Goal: Information Seeking & Learning: Learn about a topic

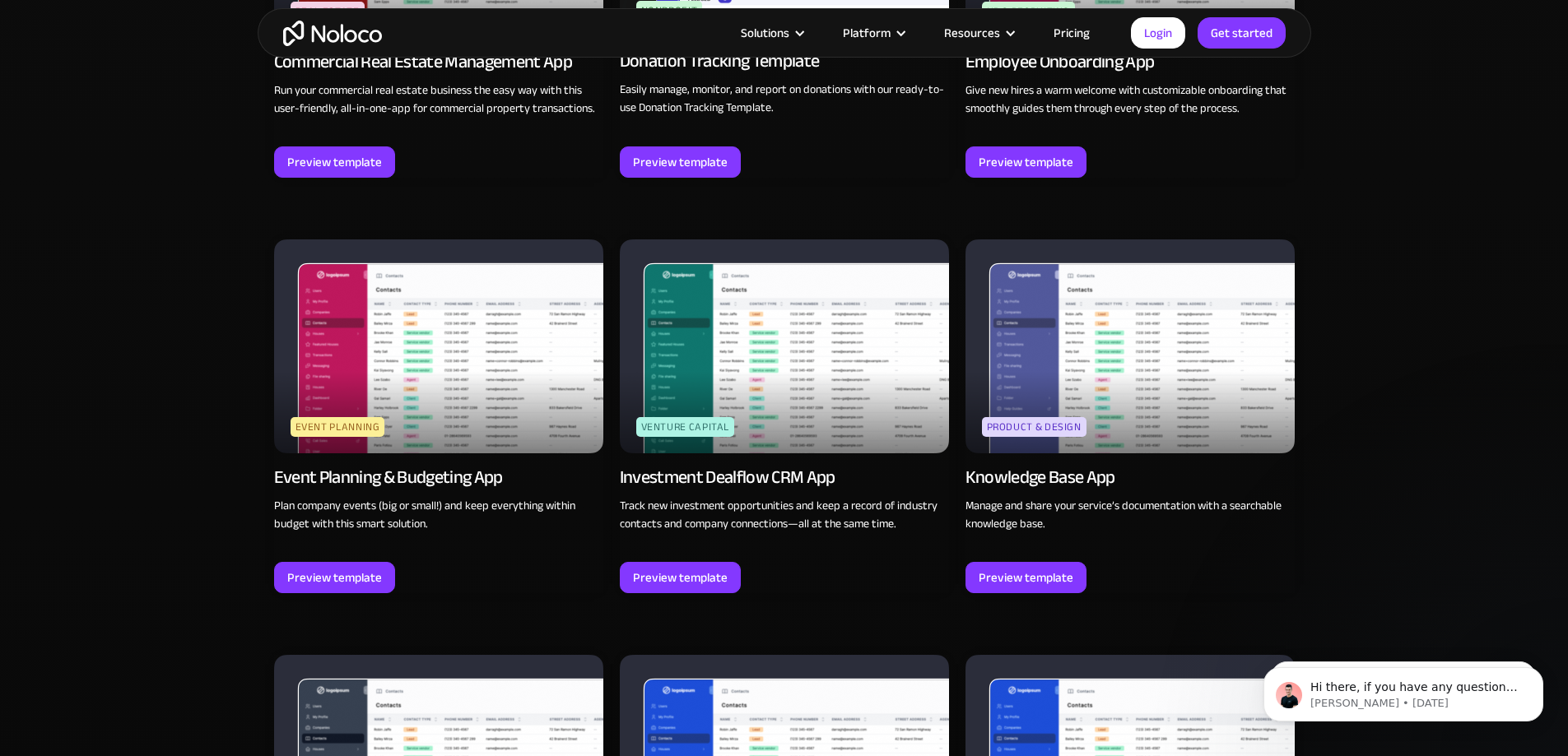
scroll to position [4162, 0]
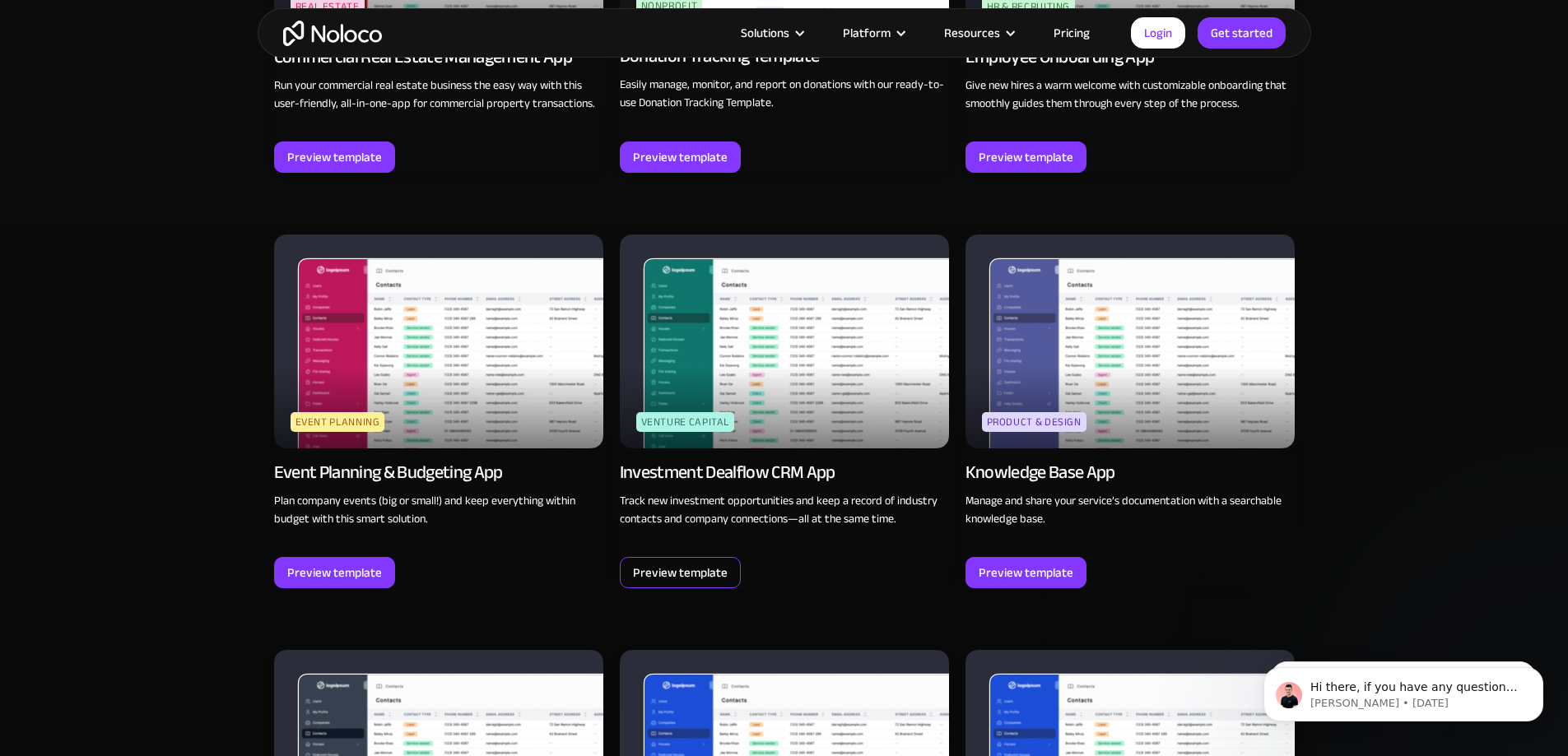
click at [669, 565] on div "Preview template" at bounding box center [680, 573] width 94 height 21
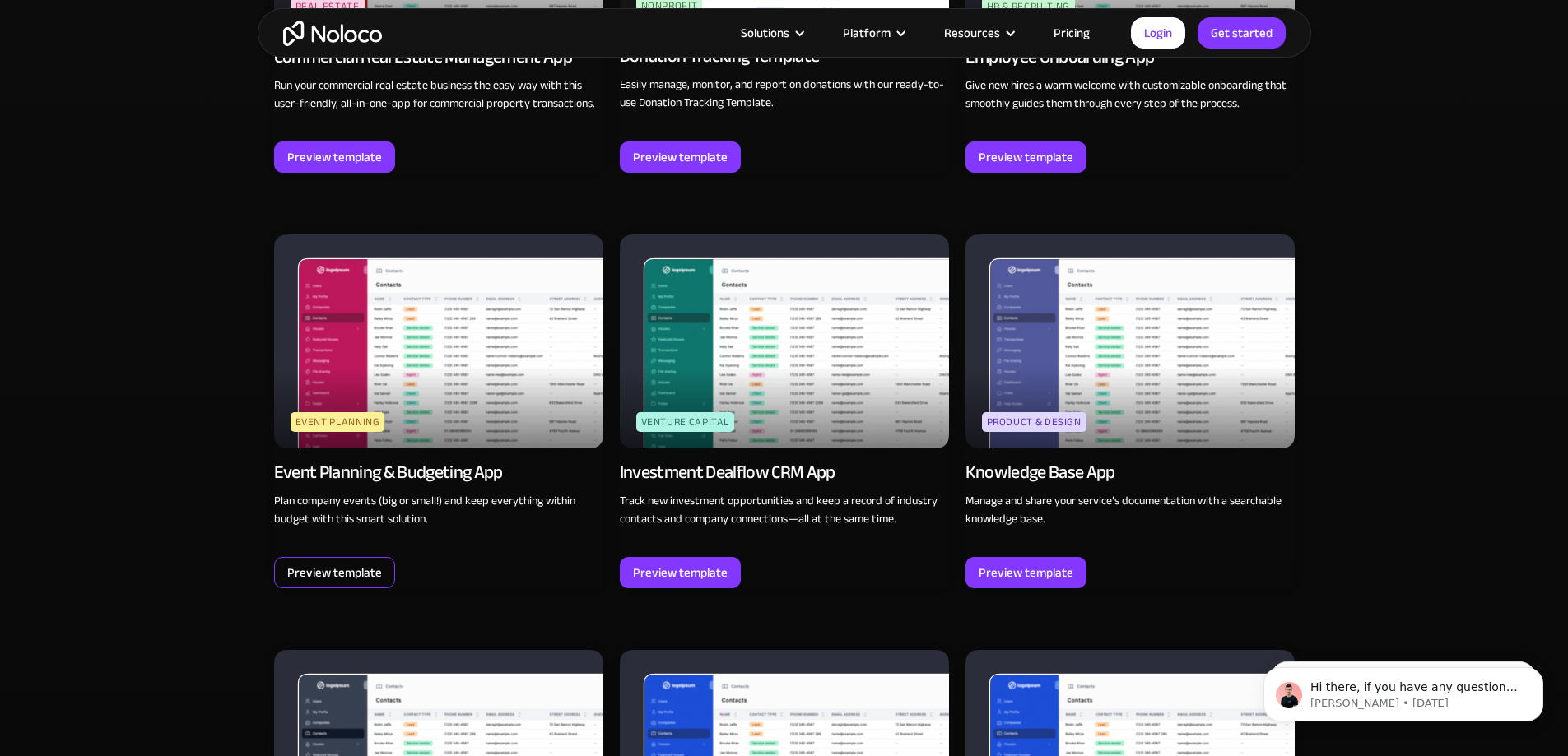
click at [325, 573] on div "Preview template" at bounding box center [334, 573] width 94 height 21
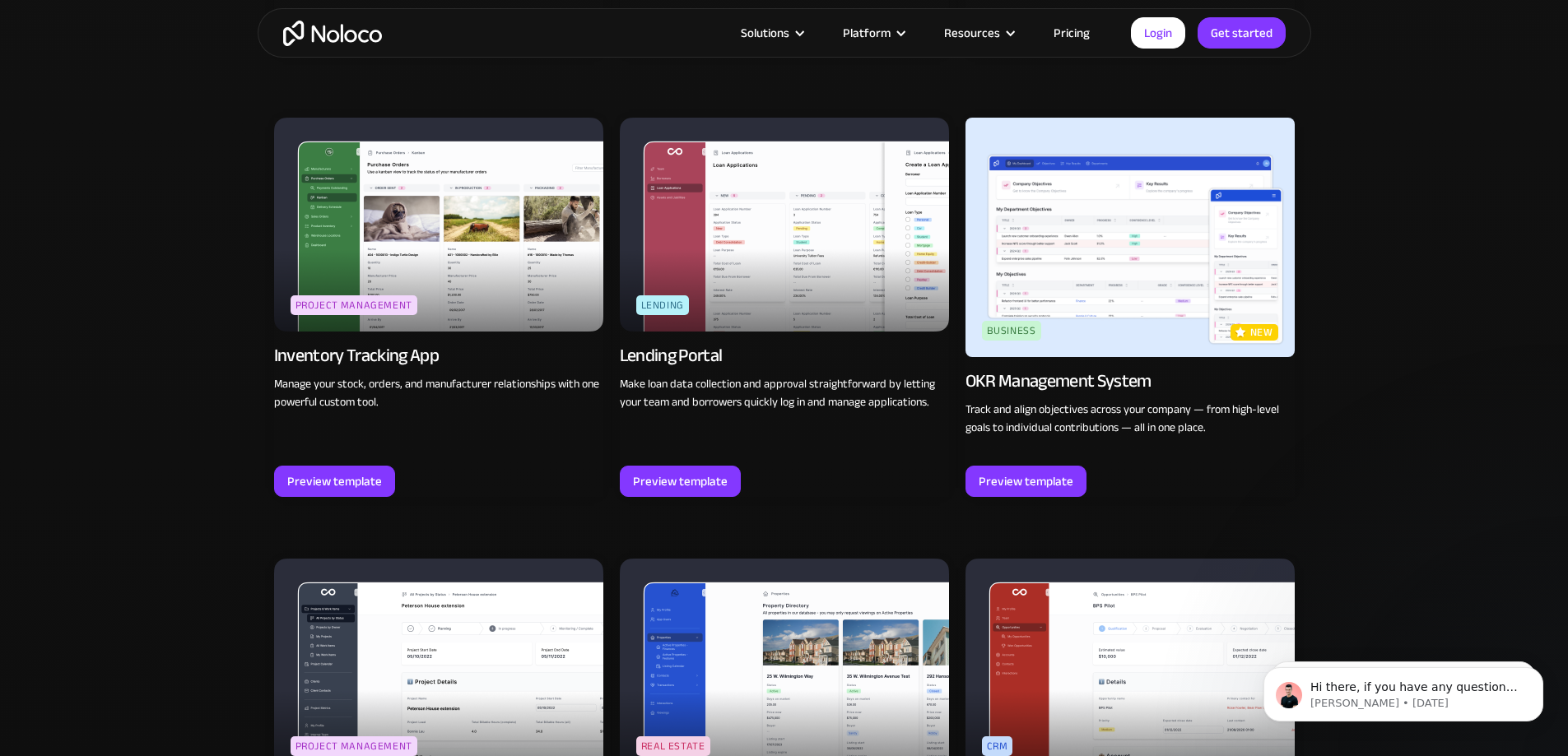
scroll to position [2529, 0]
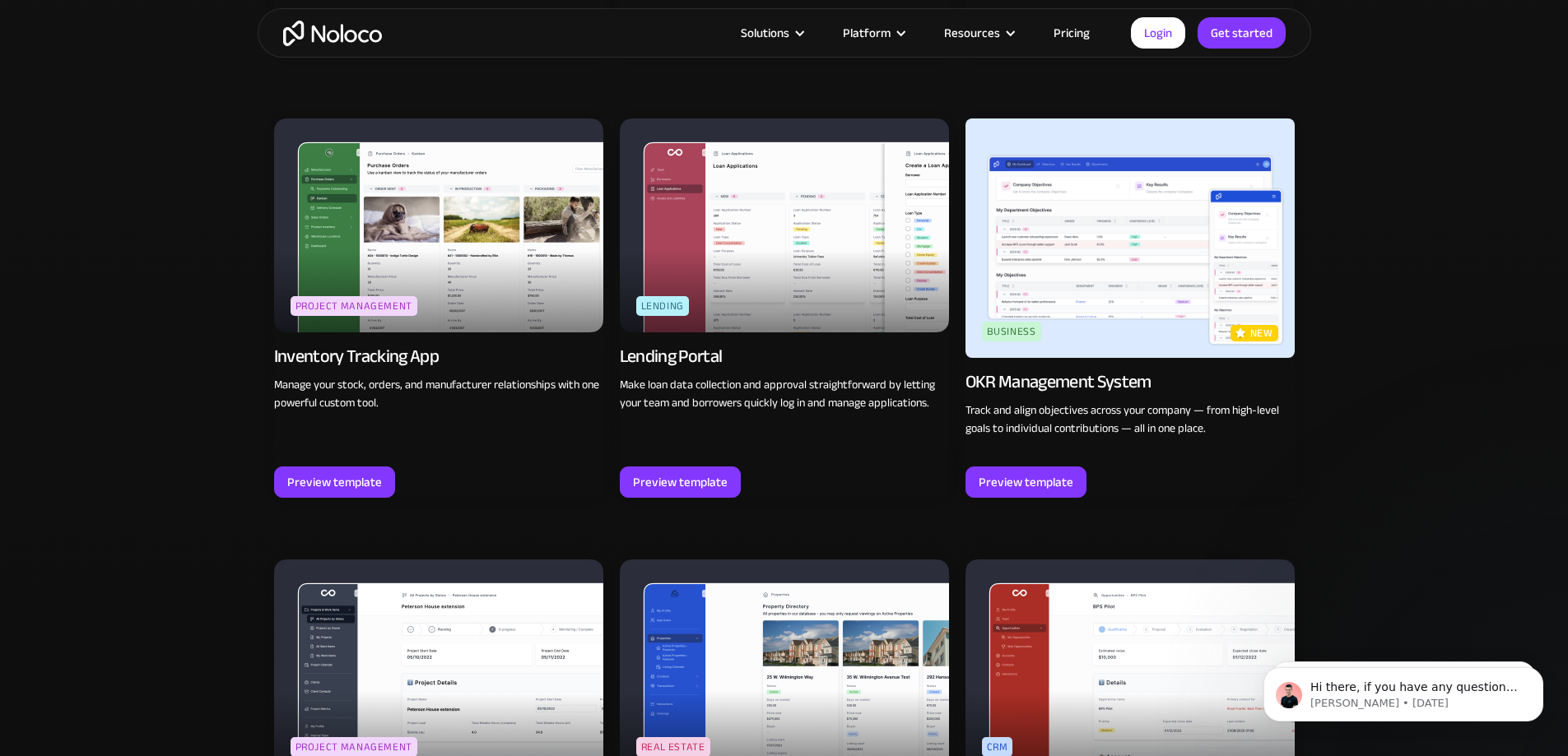
click at [1081, 280] on img at bounding box center [1130, 237] width 329 height 239
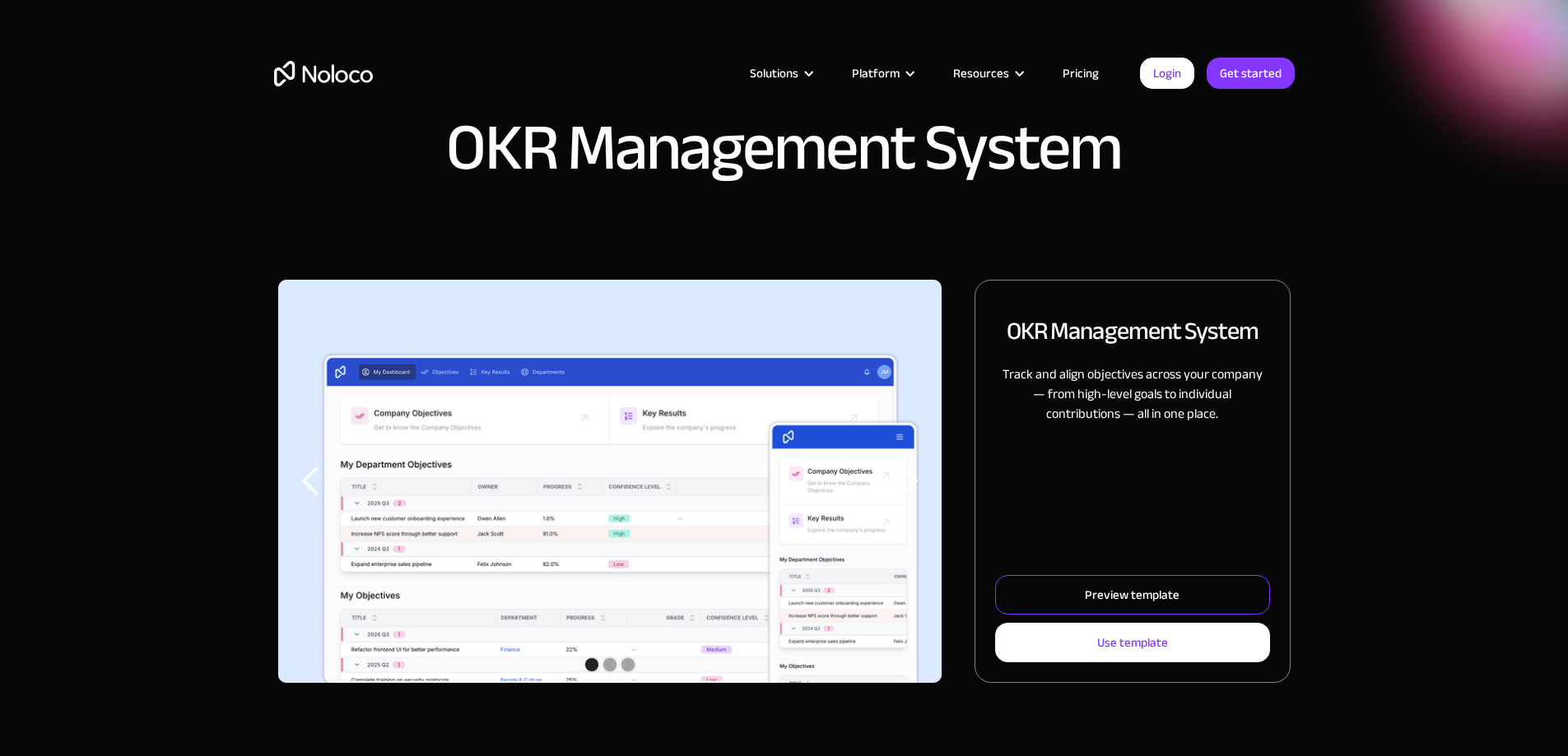
click at [1084, 606] on div "Preview template" at bounding box center [1131, 595] width 94 height 21
